Goal: Communication & Community: Connect with others

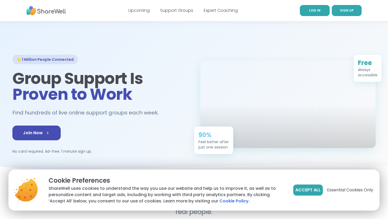
click at [322, 9] on link "LOG IN" at bounding box center [314, 10] width 30 height 11
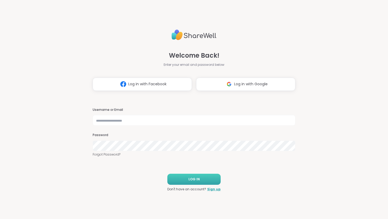
type input "**********"
click at [190, 181] on body "**********" at bounding box center [194, 109] width 388 height 219
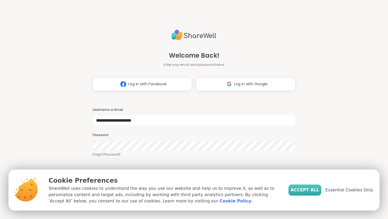
click at [308, 192] on span "Accept All" at bounding box center [304, 190] width 28 height 6
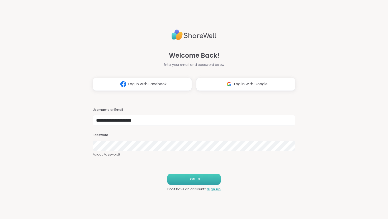
click at [183, 181] on button "LOG IN" at bounding box center [193, 179] width 53 height 11
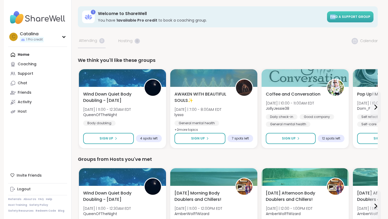
drag, startPoint x: 238, startPoint y: 22, endPoint x: 338, endPoint y: 19, distance: 99.7
click at [338, 19] on div "1 Welcome to ShareWell You have 1 available Pro credit to book a coaching group…" at bounding box center [227, 16] width 299 height 21
click at [340, 18] on span "Find a support group" at bounding box center [350, 16] width 40 height 4
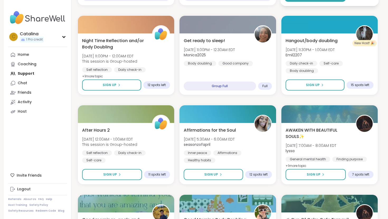
scroll to position [269, 0]
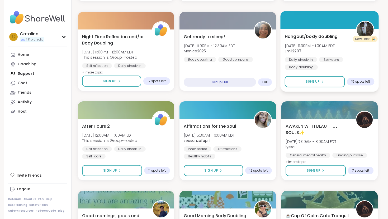
click at [286, 91] on div "Hangout/body doubling [DATE] 11:30PM - 1:00AM EDT Emil2207 Daily check-in Self-…" at bounding box center [329, 60] width 98 height 63
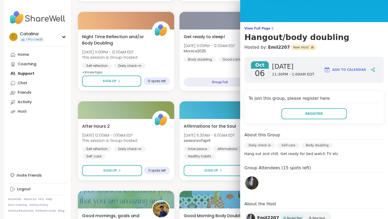
scroll to position [22, 0]
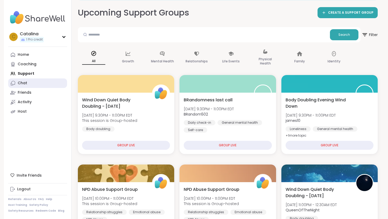
scroll to position [0, 0]
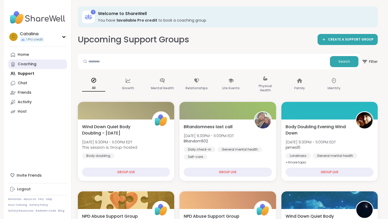
click at [37, 64] on link "Coaching" at bounding box center [37, 64] width 59 height 9
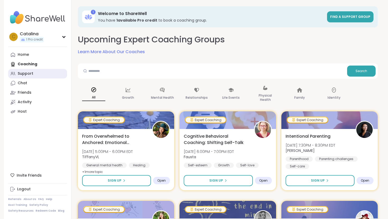
click at [25, 73] on div "Support" at bounding box center [26, 73] width 16 height 5
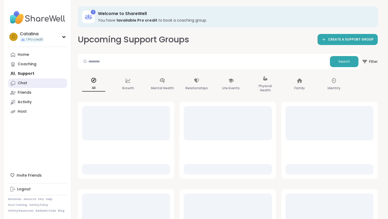
click at [21, 83] on div "Chat" at bounding box center [22, 83] width 9 height 5
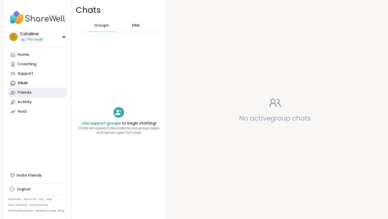
click at [27, 92] on div "Friends" at bounding box center [25, 92] width 14 height 5
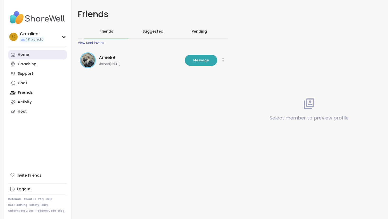
click at [25, 57] on div "Home" at bounding box center [23, 54] width 11 height 5
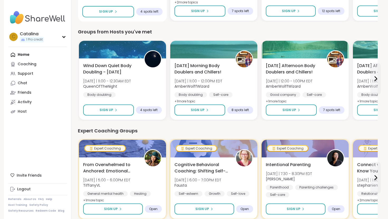
scroll to position [128, 0]
